Goal: Task Accomplishment & Management: Manage account settings

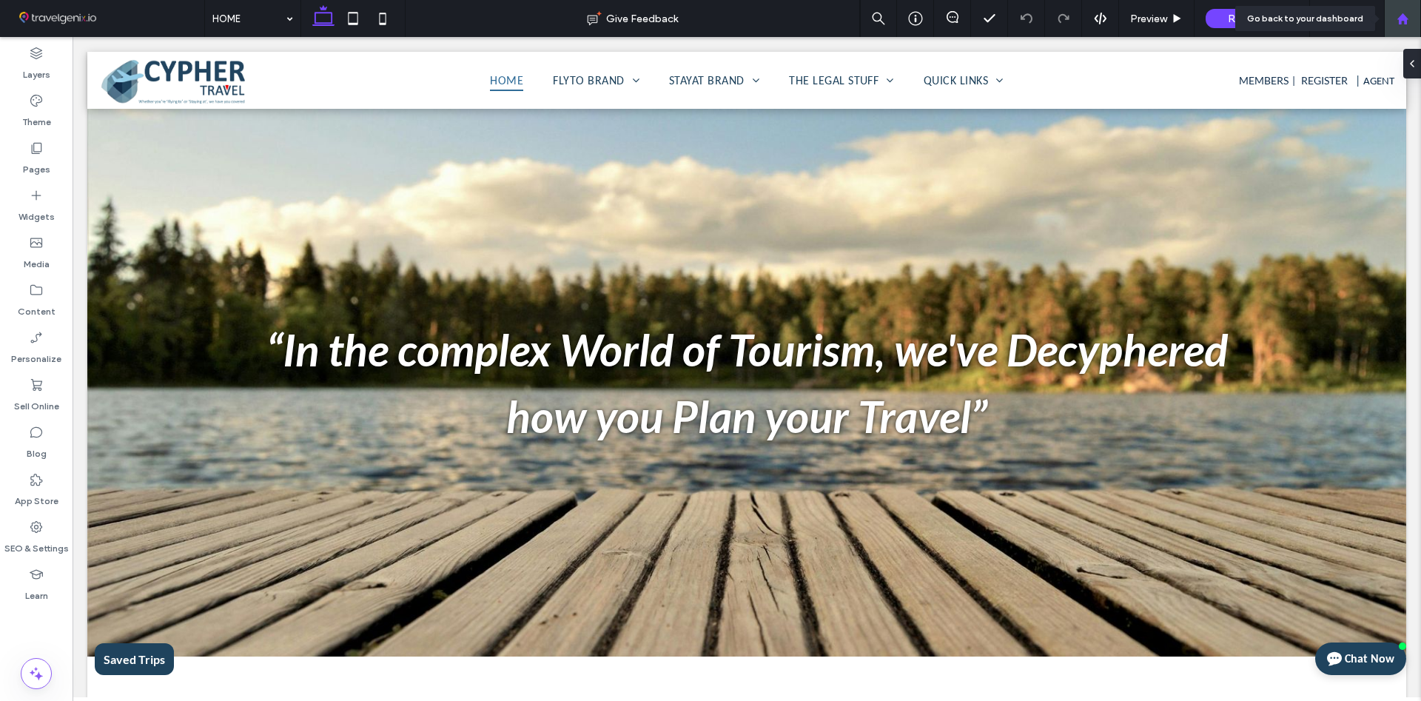
click at [1396, 28] on div at bounding box center [1402, 18] width 37 height 37
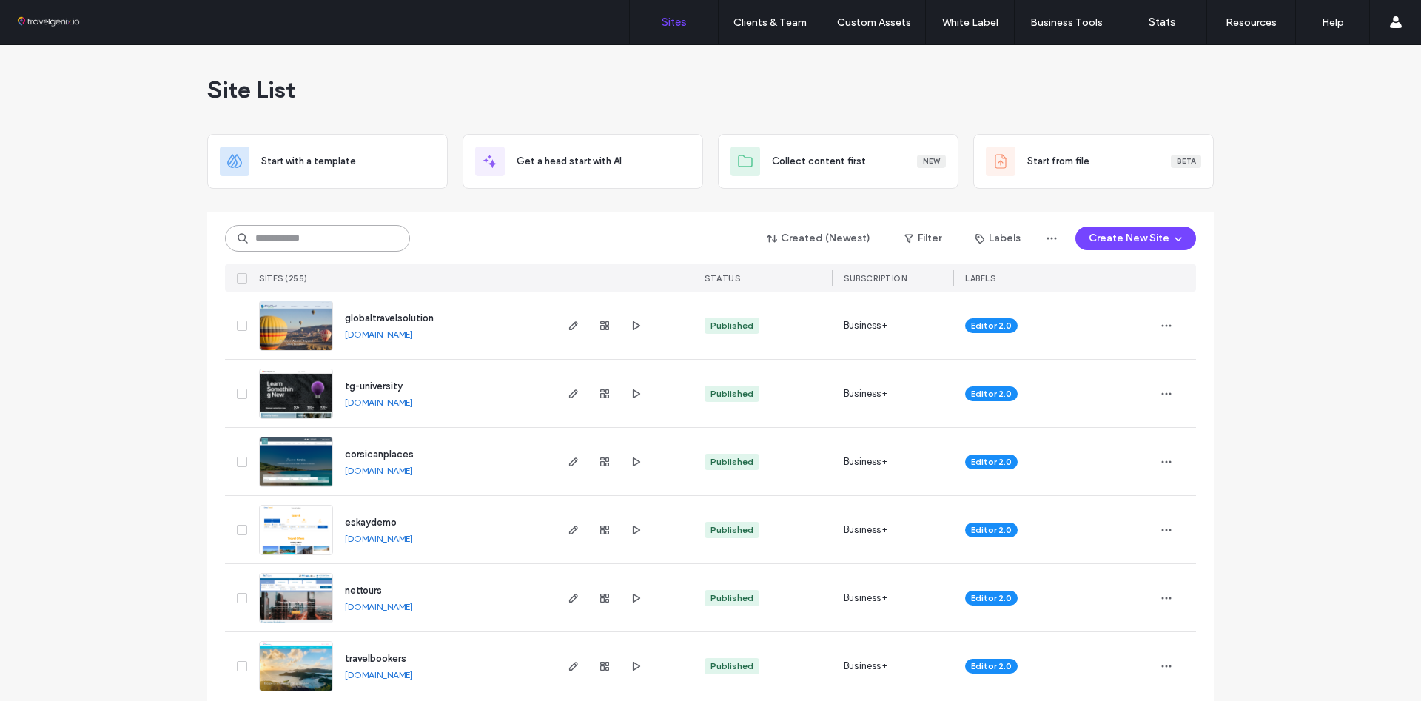
click at [266, 240] on input at bounding box center [317, 238] width 185 height 27
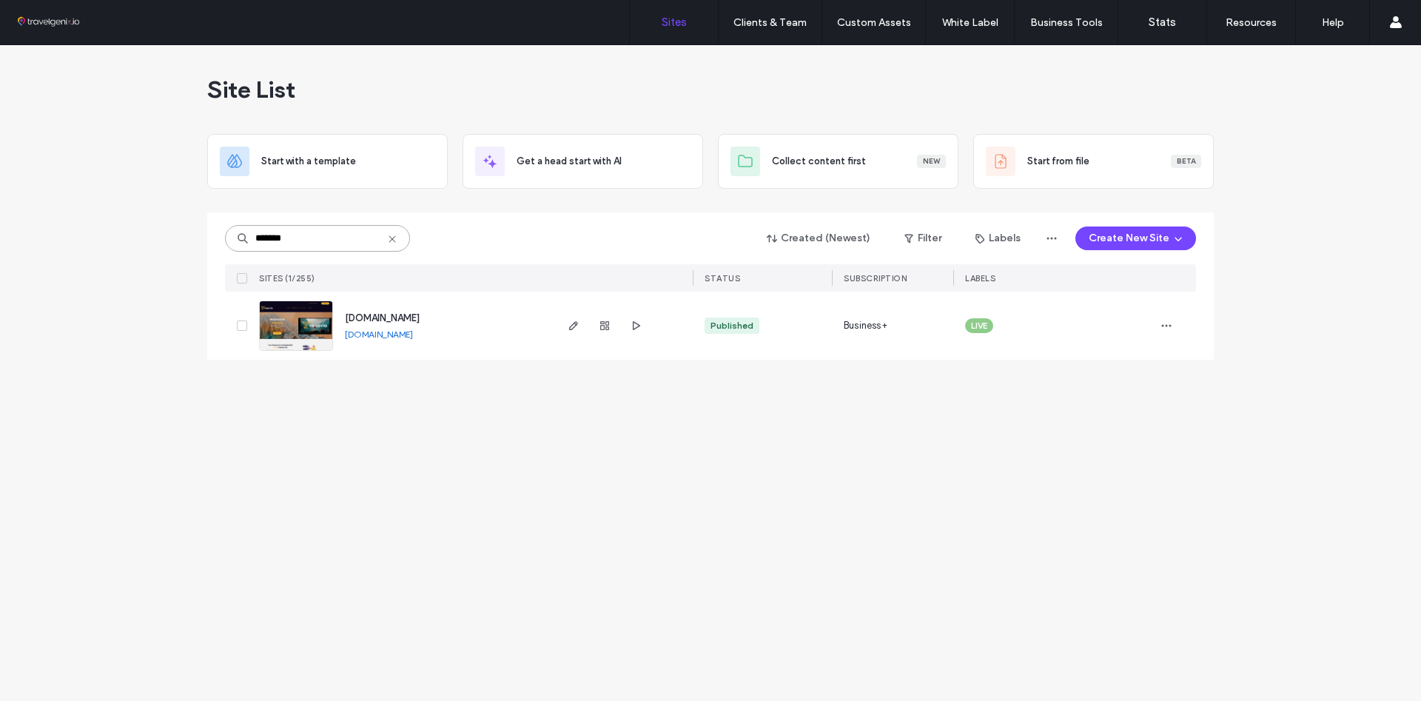
type input "*******"
click at [284, 321] on img at bounding box center [296, 351] width 73 height 101
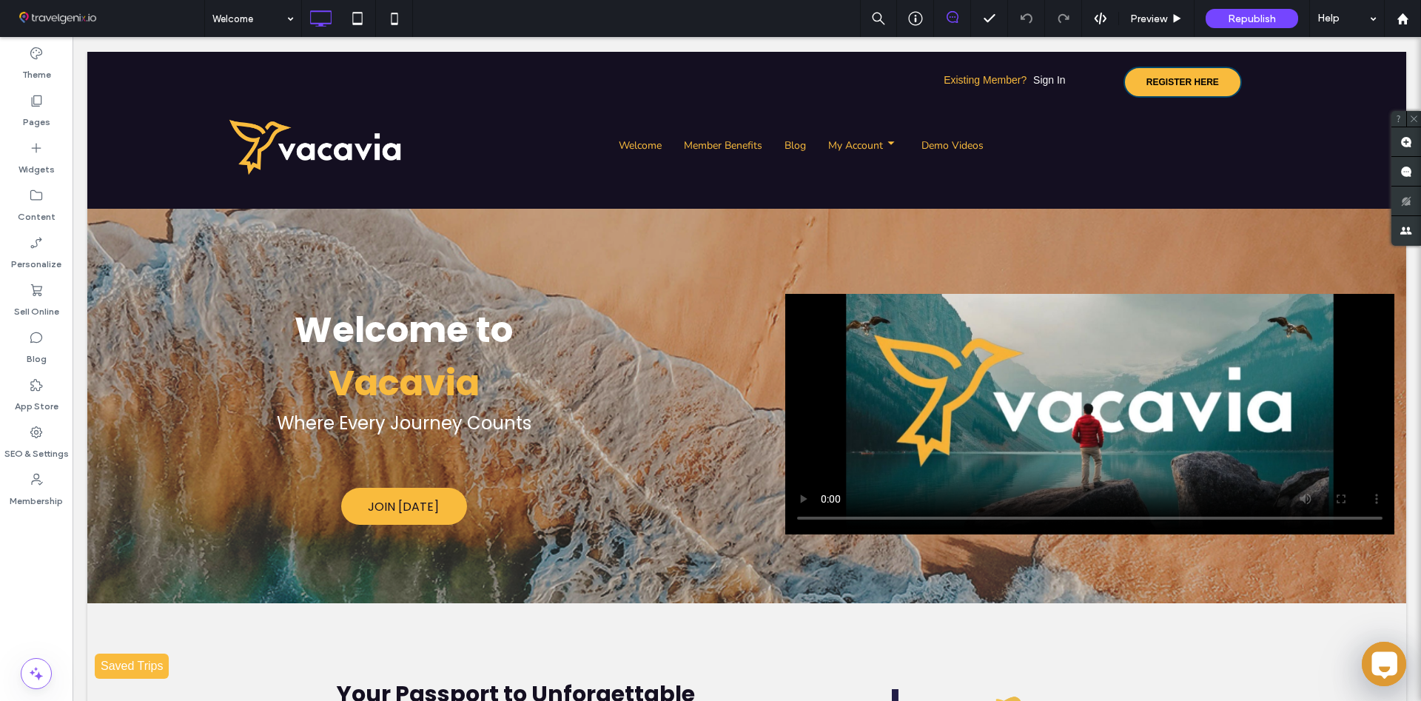
click at [44, 448] on label "SEO & Settings" at bounding box center [36, 450] width 64 height 21
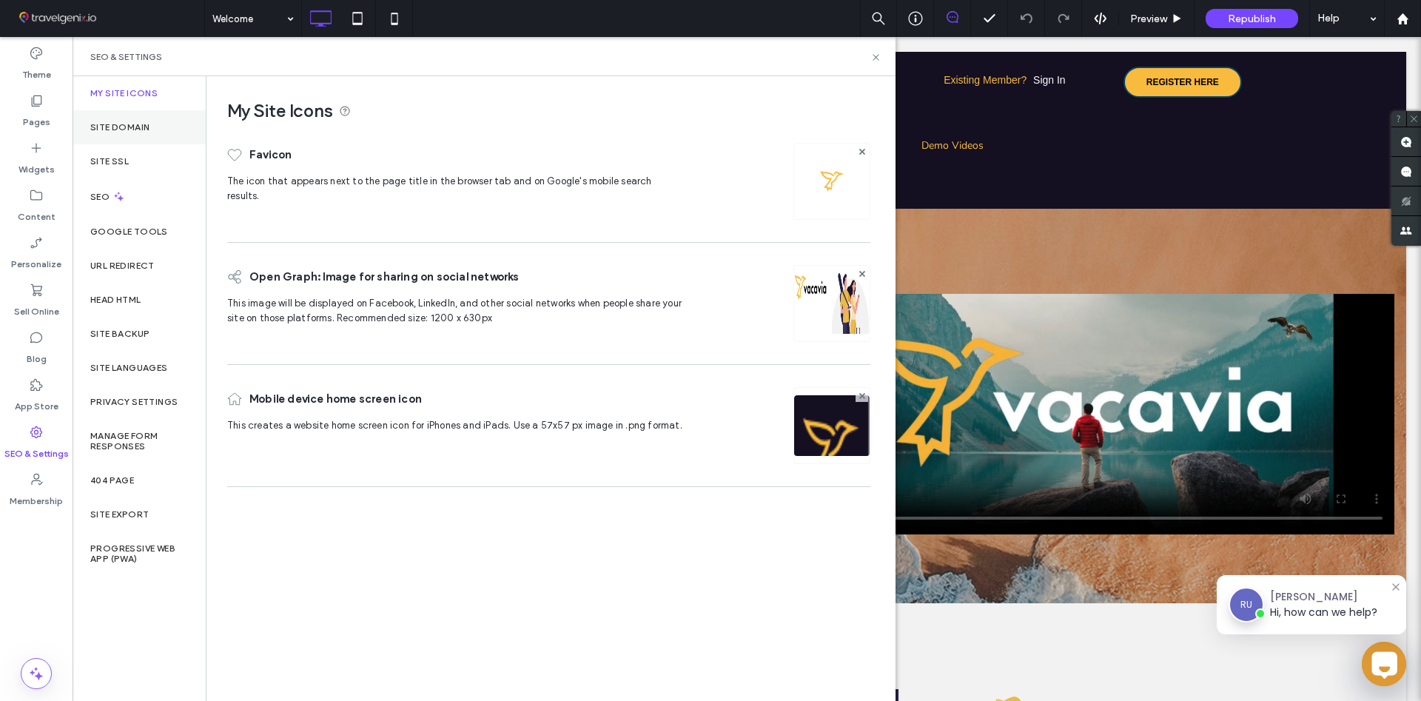
click at [118, 124] on label "Site Domain" at bounding box center [119, 127] width 59 height 10
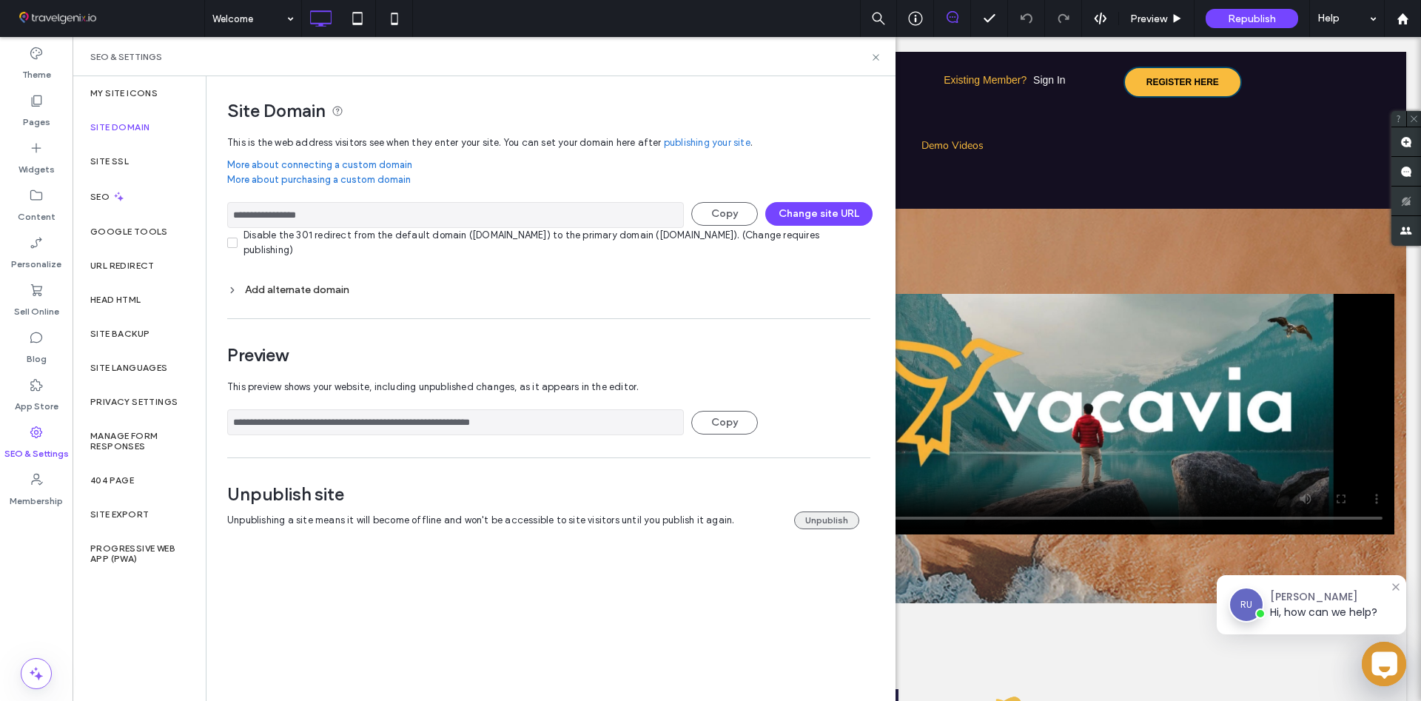
click at [840, 524] on button "Unpublish" at bounding box center [826, 521] width 65 height 18
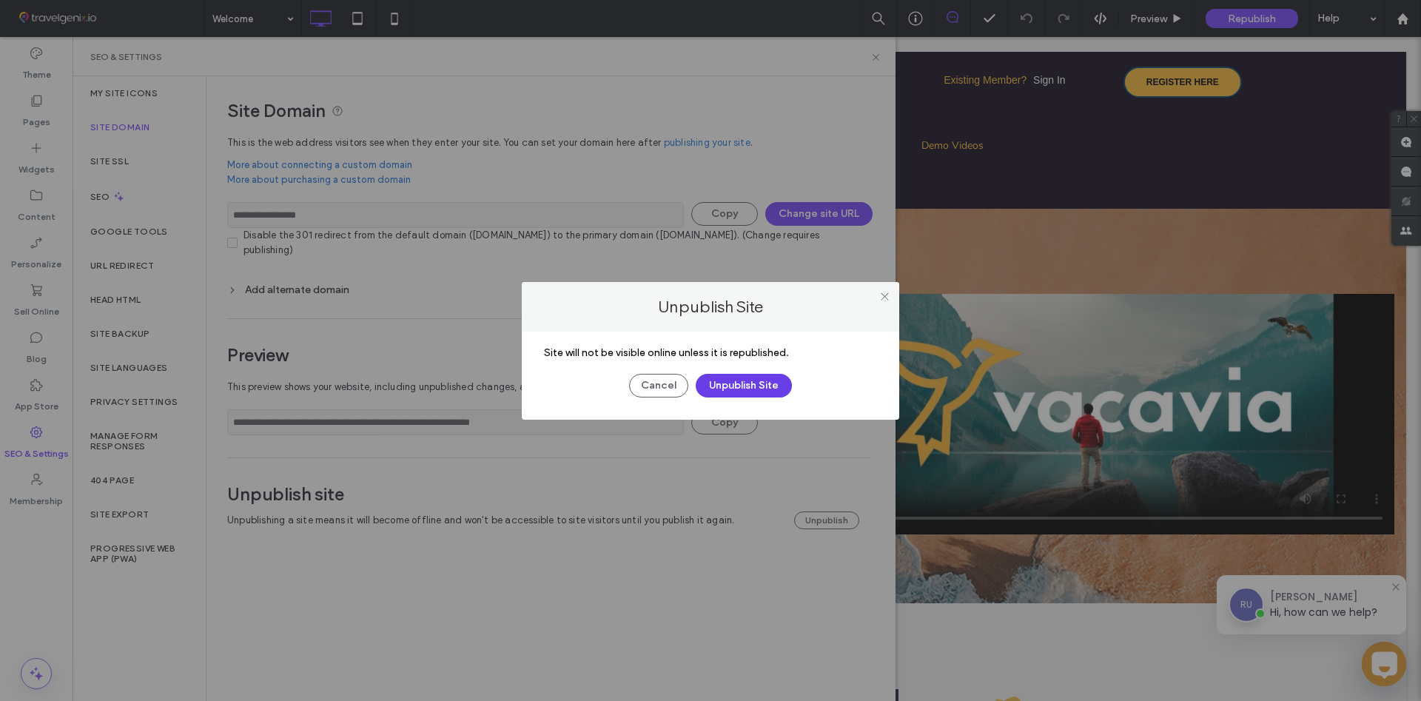
click at [734, 387] on button "Unpublish Site" at bounding box center [744, 386] width 96 height 24
